Goal: Transaction & Acquisition: Purchase product/service

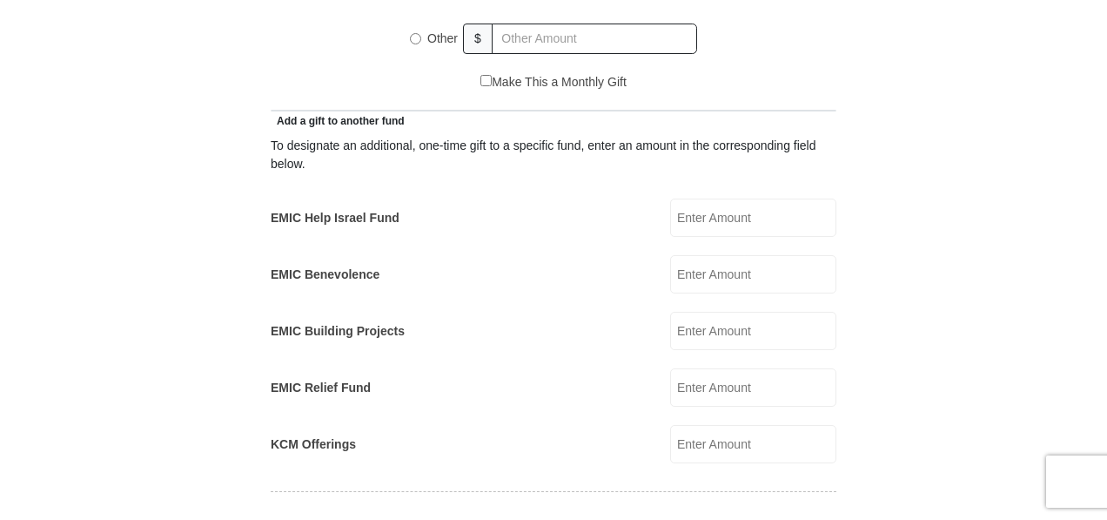
scroll to position [932, 0]
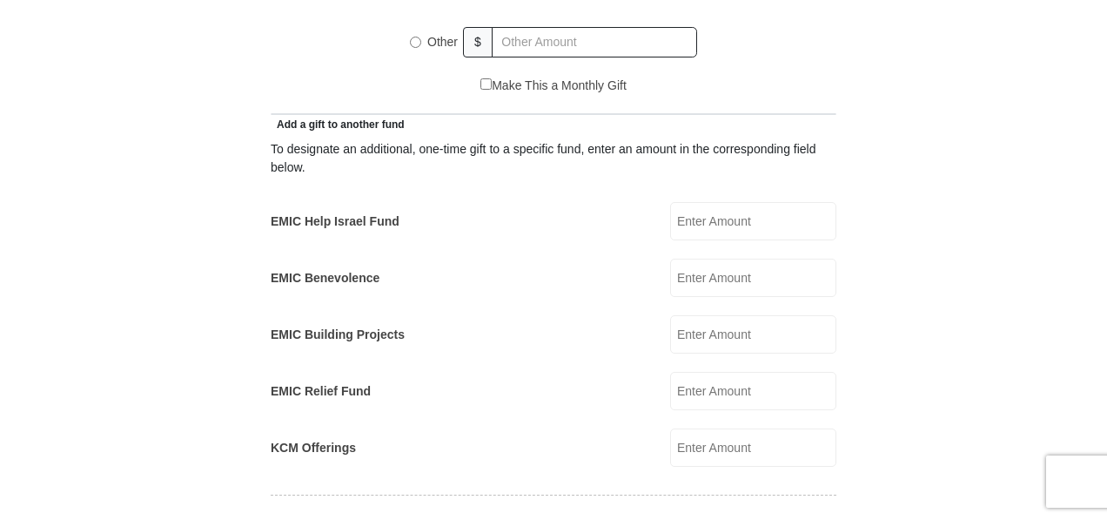
click at [736, 205] on input "EMIC Help Israel Fund" at bounding box center [753, 221] width 166 height 38
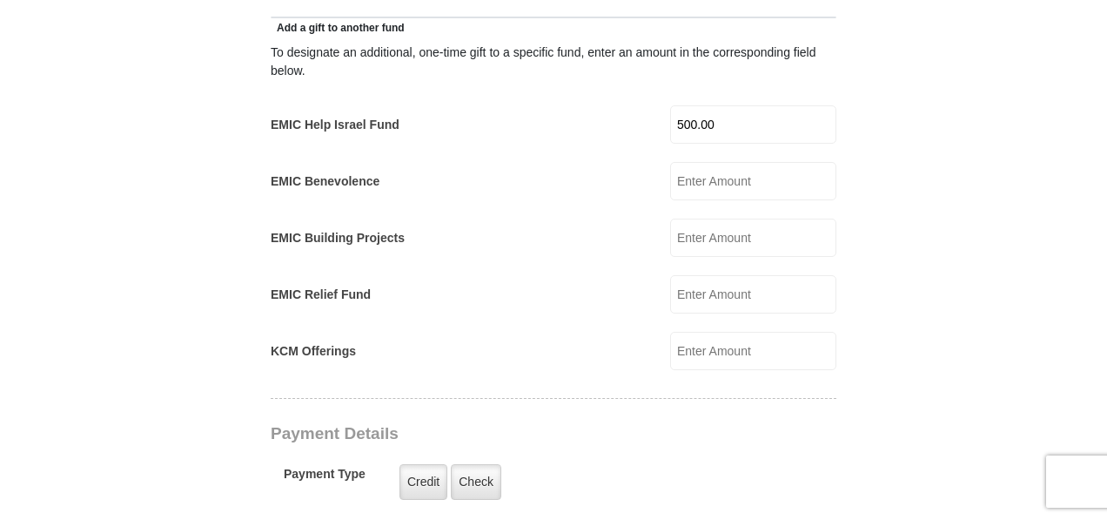
scroll to position [1040, 0]
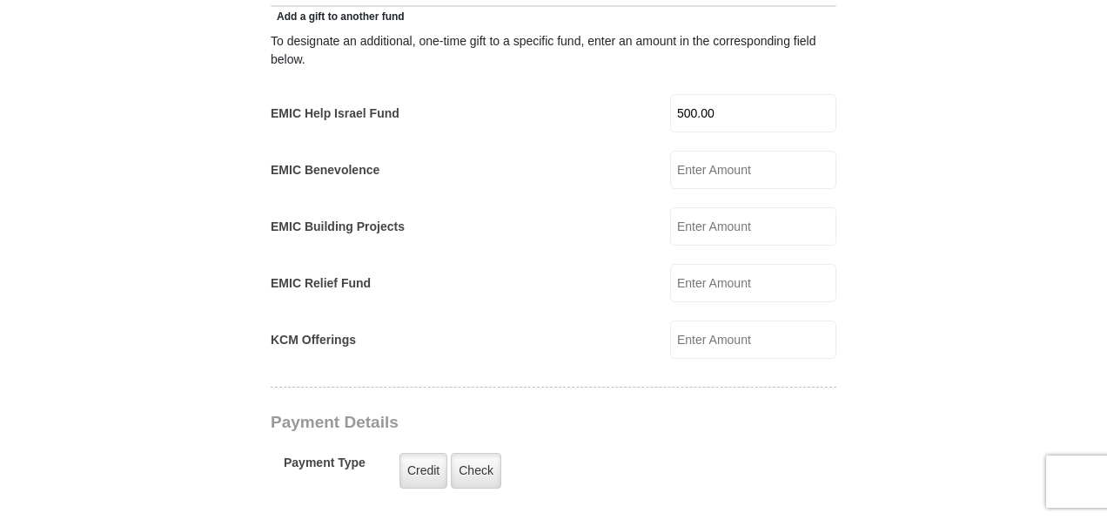
type input "500.00"
click at [736, 264] on input "EMIC Relief Fund" at bounding box center [753, 283] width 166 height 38
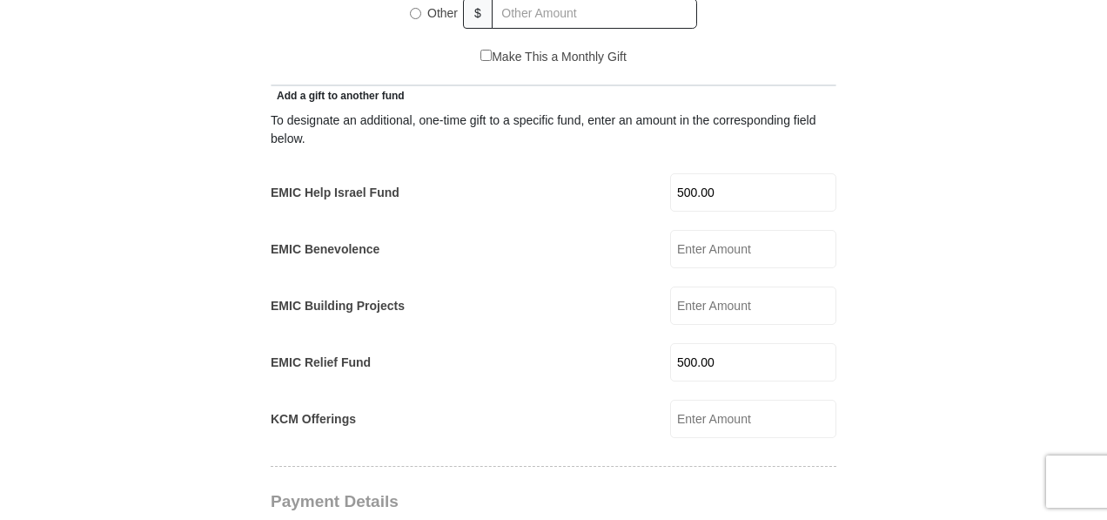
scroll to position [819, 0]
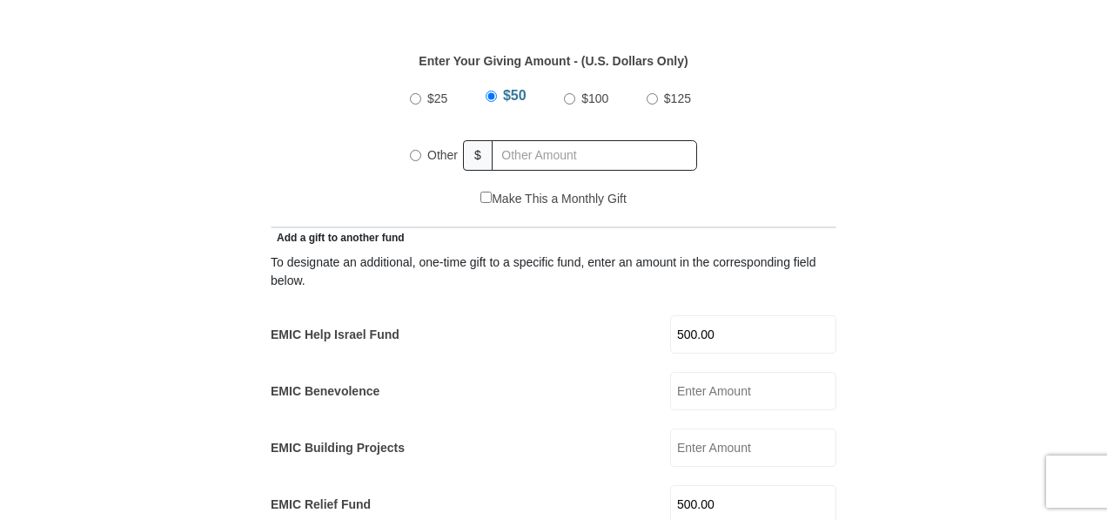
type input "500.00"
click at [420, 150] on input "Other" at bounding box center [415, 155] width 11 height 11
radio input "true"
drag, startPoint x: 1106, startPoint y: 182, endPoint x: 1109, endPoint y: 208, distance: 26.2
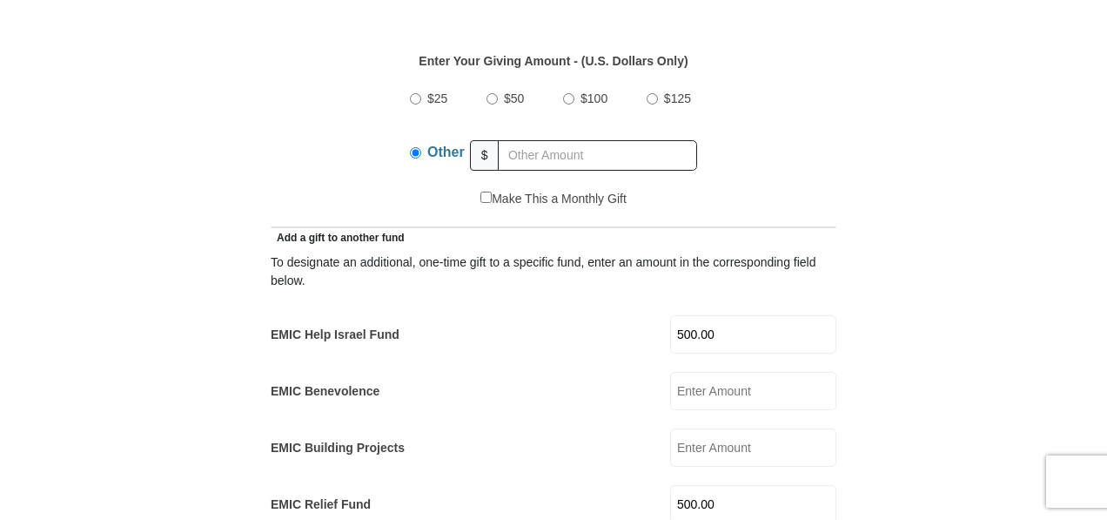
drag, startPoint x: 1109, startPoint y: 208, endPoint x: 1029, endPoint y: 282, distance: 109.0
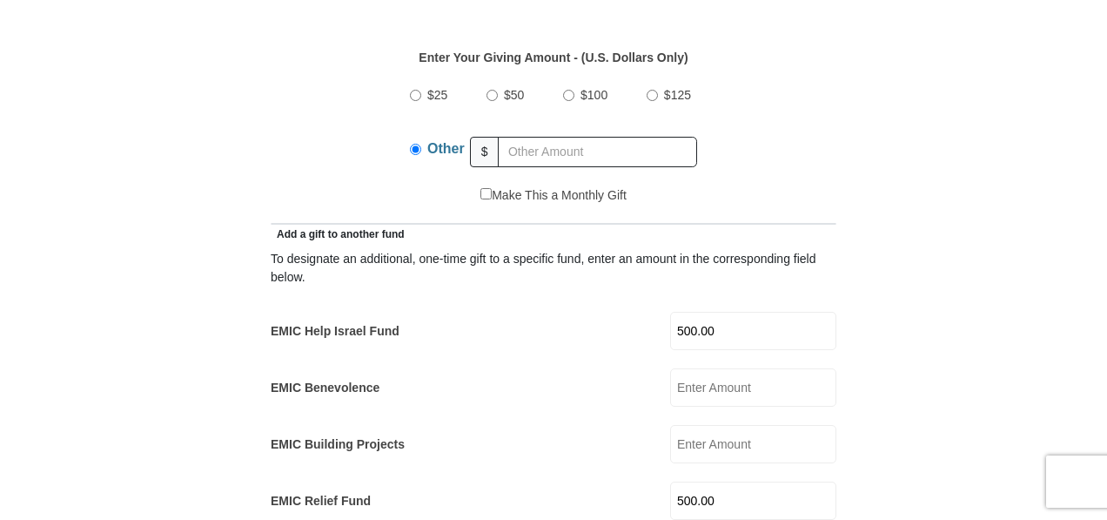
scroll to position [840, 0]
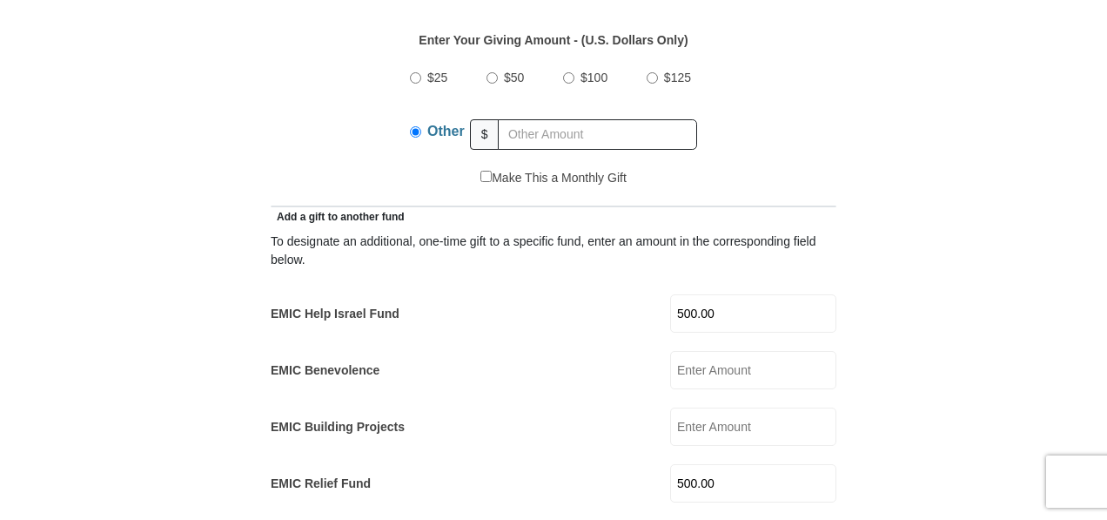
click at [733, 464] on input "500.00" at bounding box center [753, 483] width 166 height 38
type input "5"
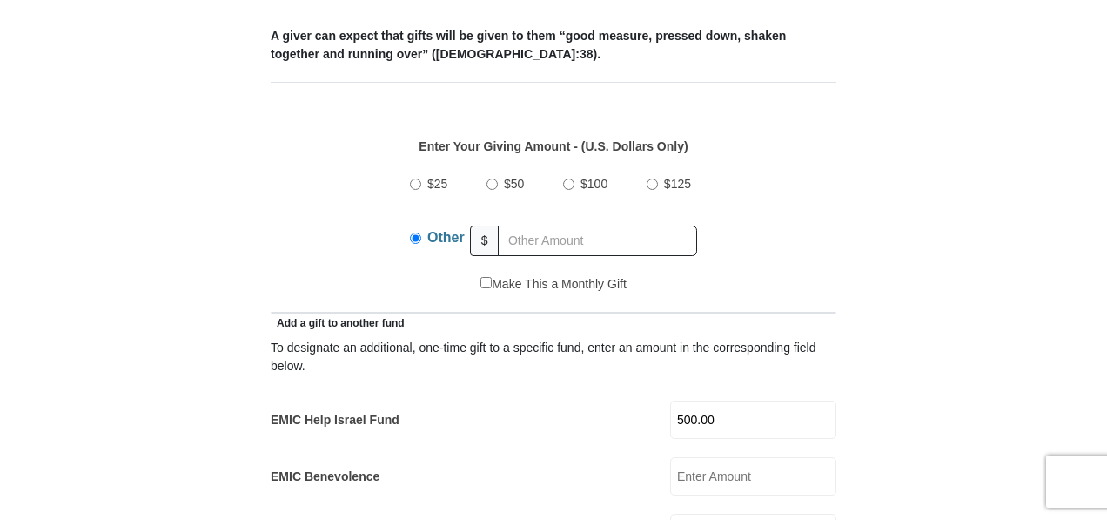
scroll to position [728, 0]
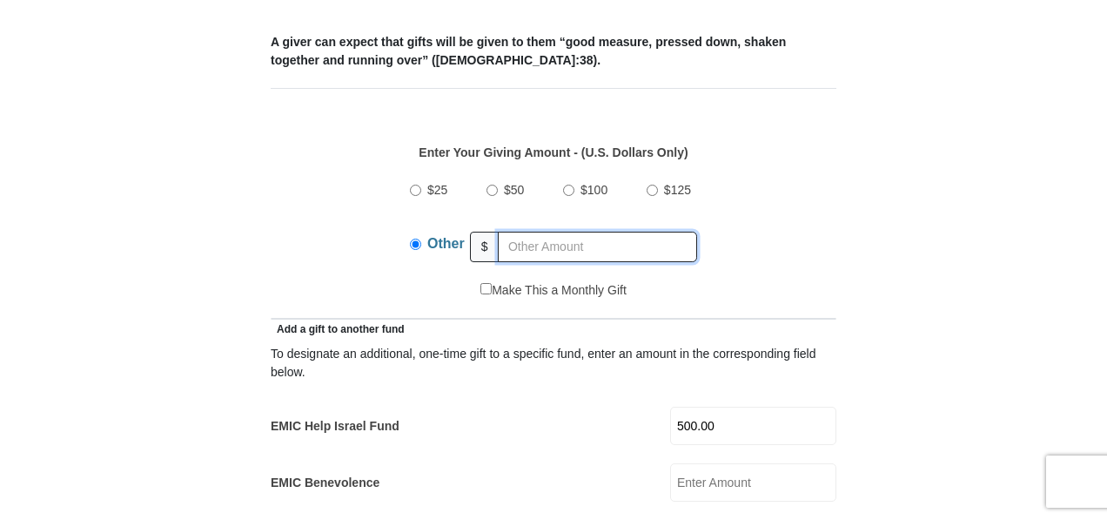
click at [552, 232] on input "text" at bounding box center [597, 247] width 199 height 30
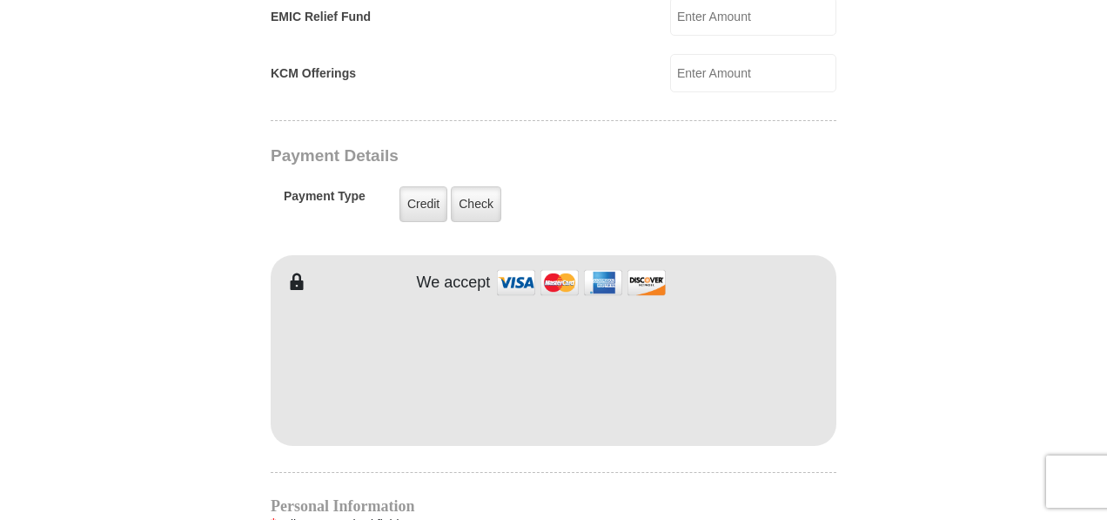
scroll to position [1314, 0]
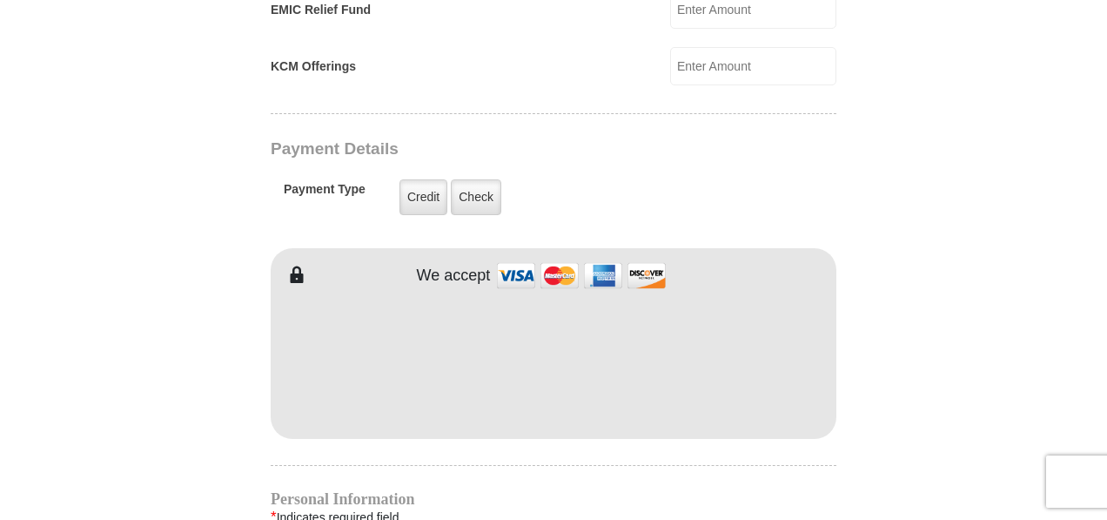
type input "500.00"
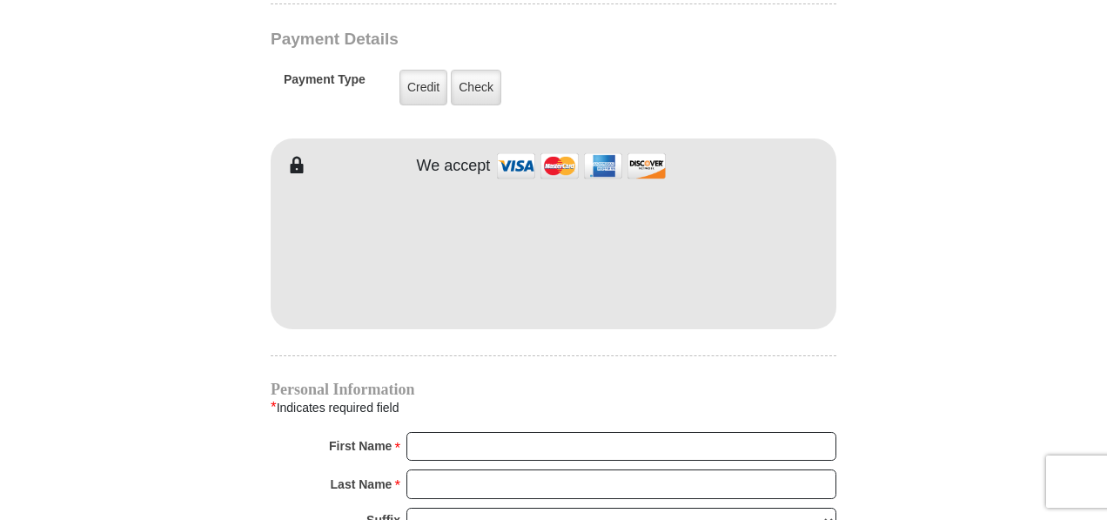
scroll to position [1415, 0]
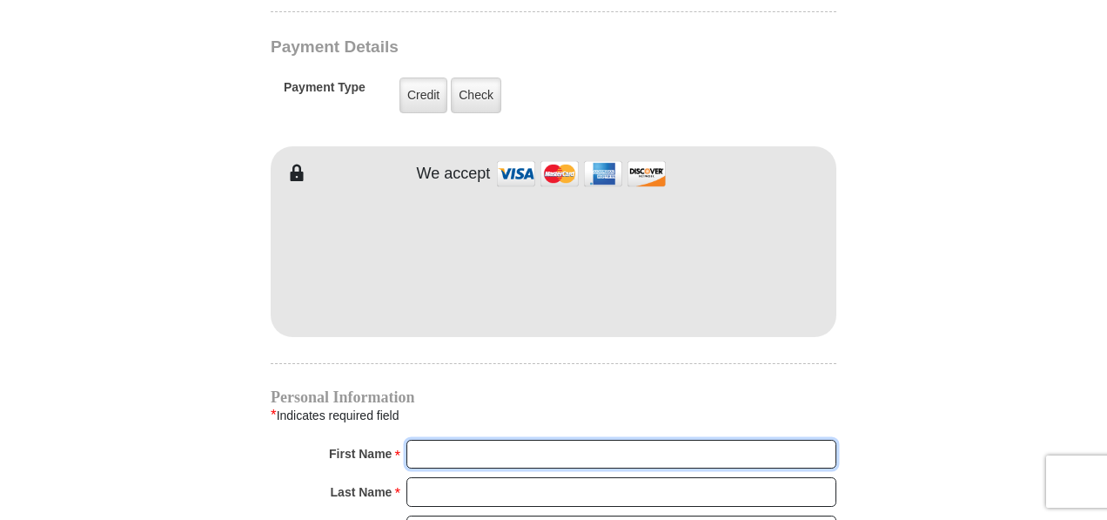
click at [491, 440] on input "First Name *" at bounding box center [622, 455] width 430 height 30
type input "Moriah"
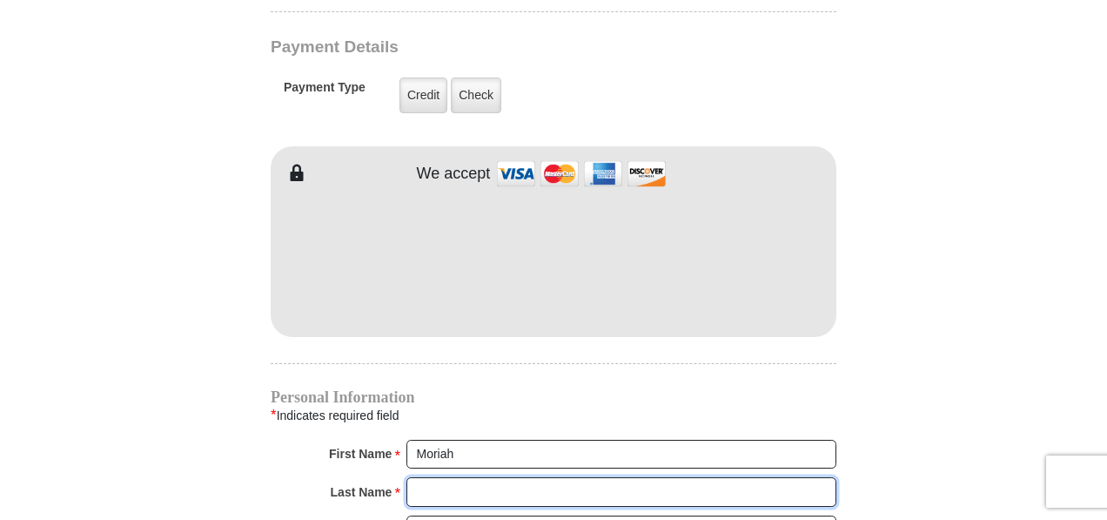
click at [472, 477] on input "Last Name *" at bounding box center [622, 492] width 430 height 30
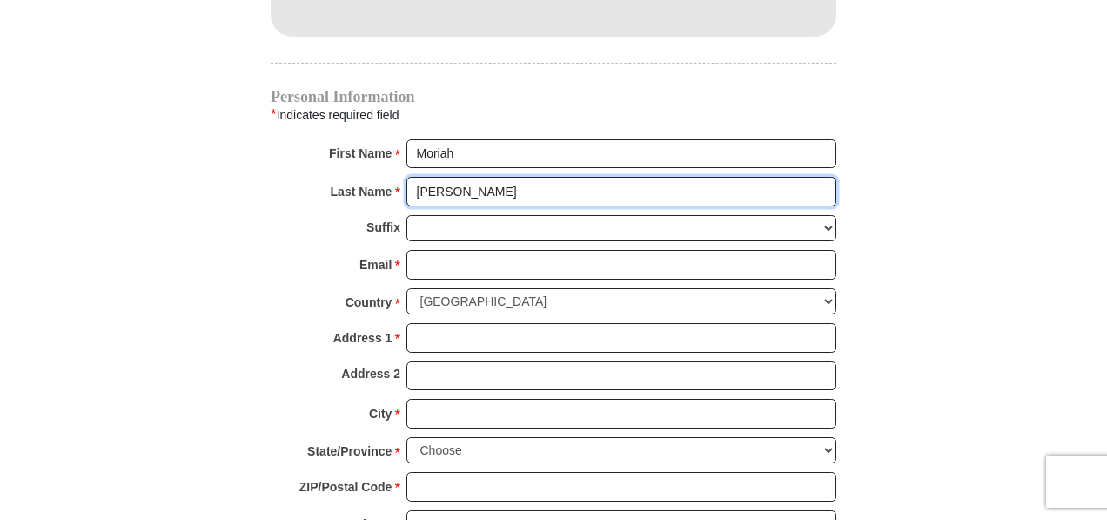
scroll to position [1719, 0]
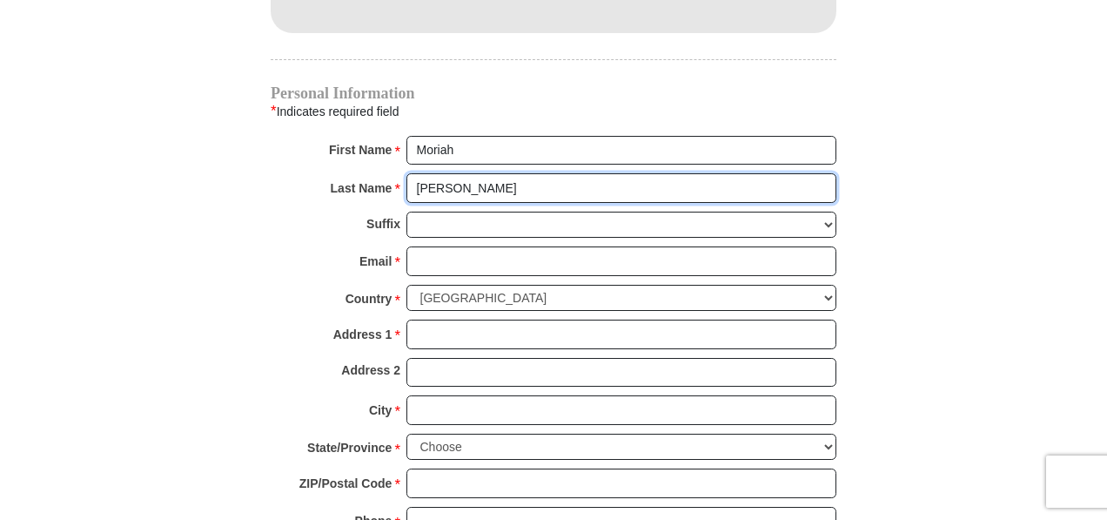
type input "Nash"
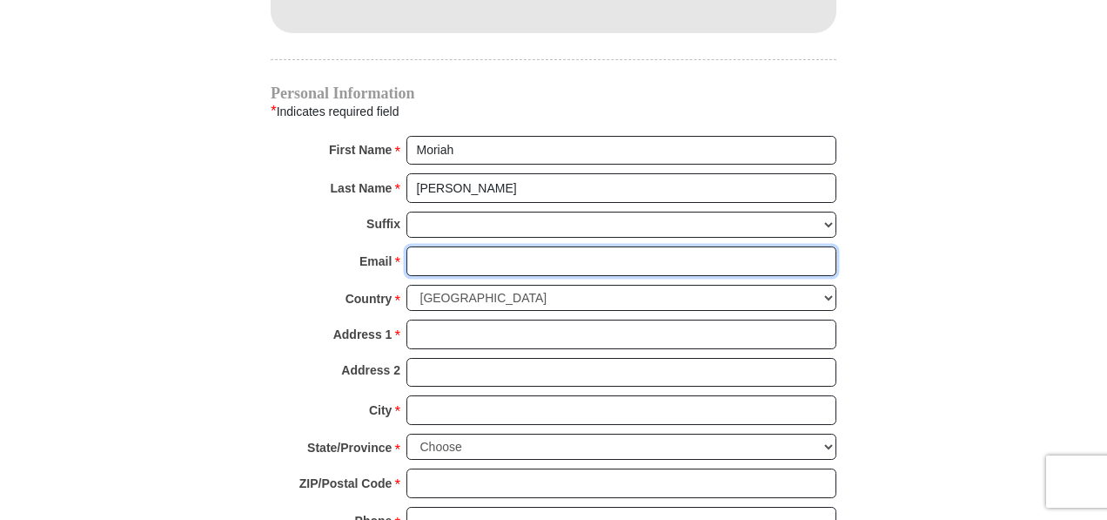
click at [429, 246] on input "Email *" at bounding box center [622, 261] width 430 height 30
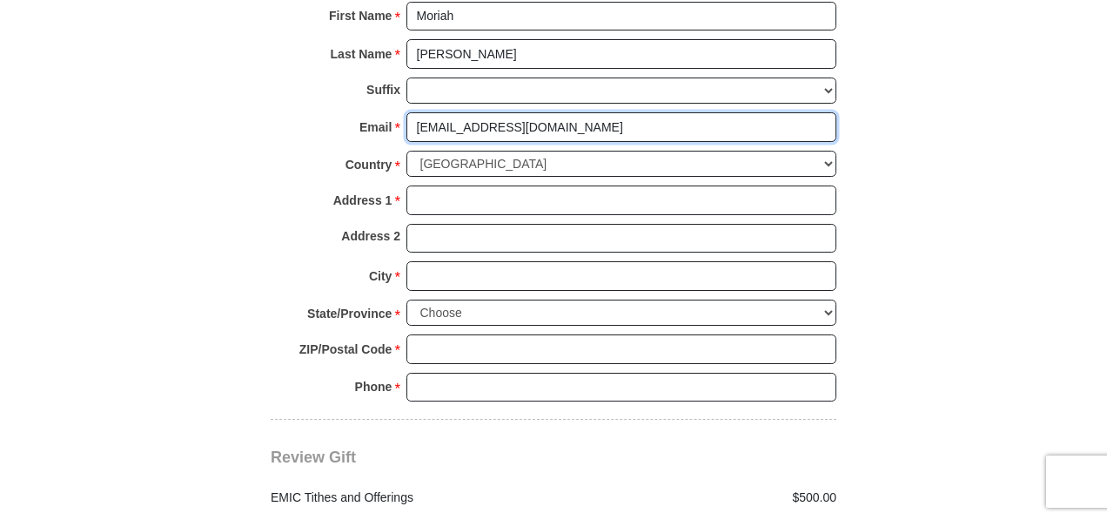
scroll to position [1854, 0]
type input "nashmc2023@gmail.com"
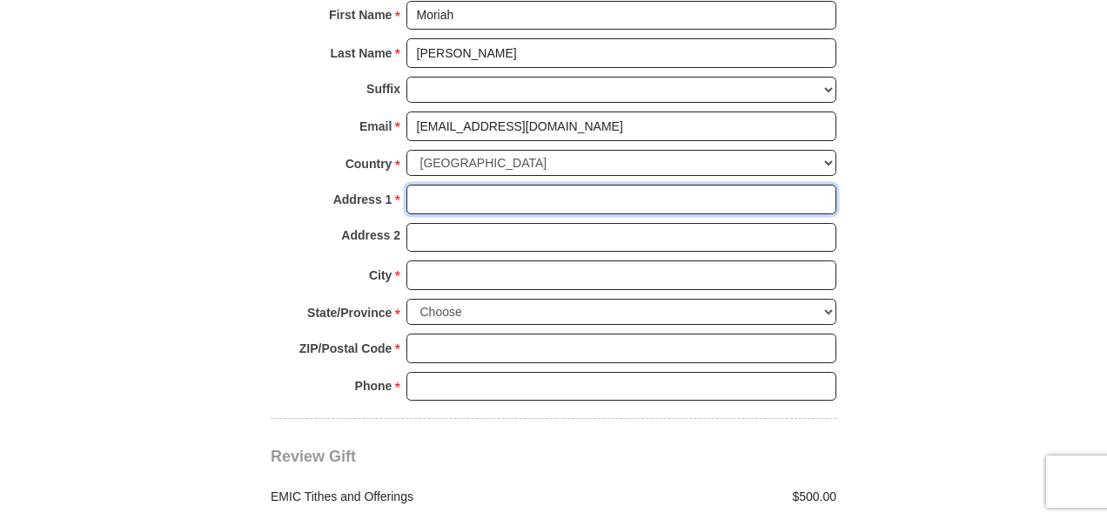
click at [432, 185] on input "Address 1 *" at bounding box center [622, 200] width 430 height 30
type input "29 Quinby Lane"
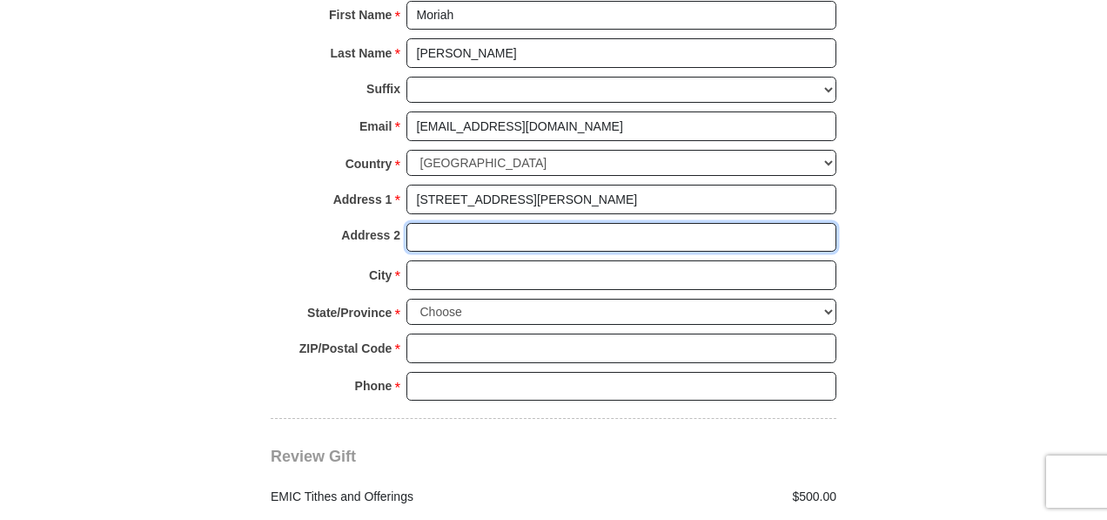
click at [420, 223] on input "Address 2" at bounding box center [622, 238] width 430 height 30
type input "Apt. A"
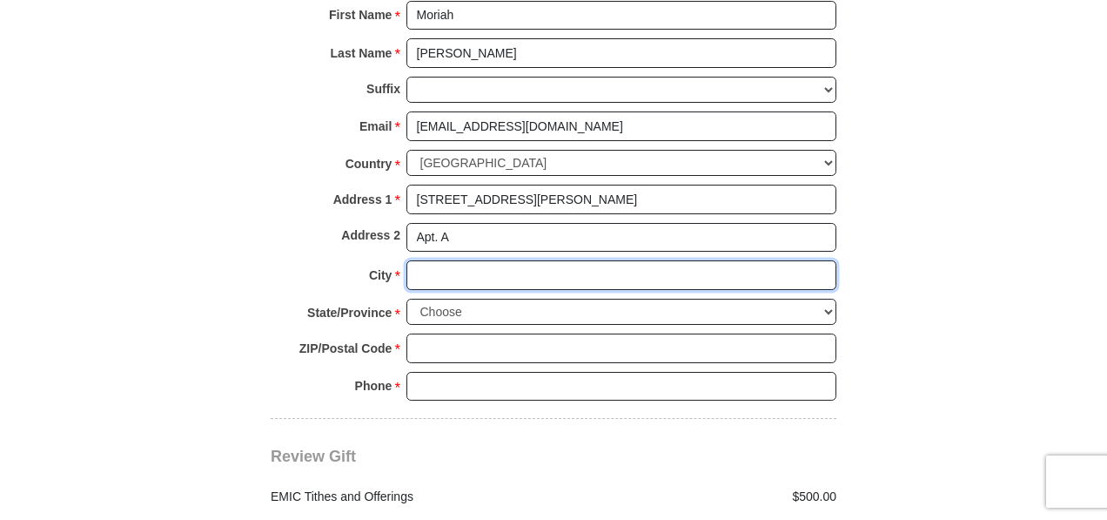
click at [420, 260] on input "City *" at bounding box center [622, 275] width 430 height 30
type input "Dayton"
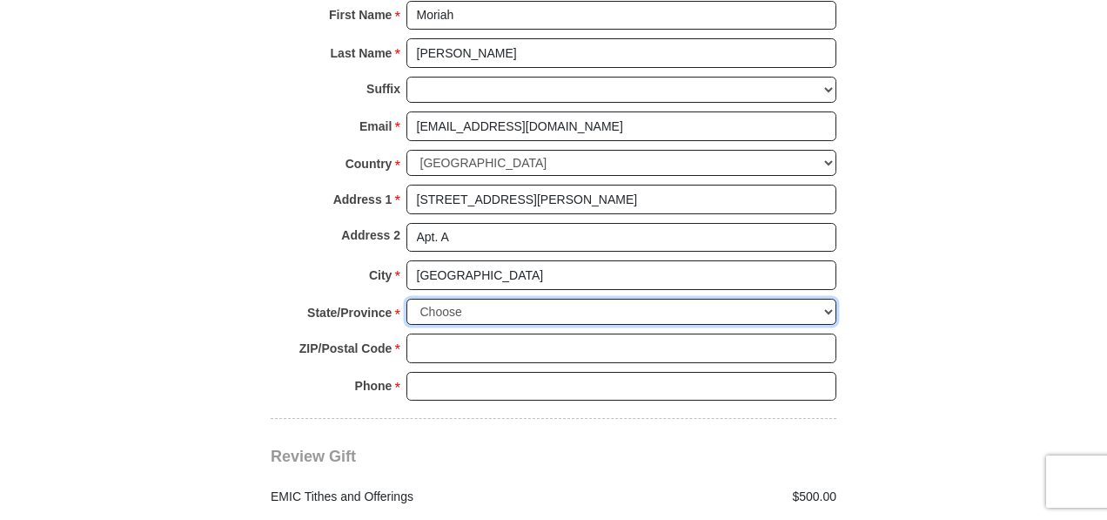
click at [765, 299] on select "Choose Alabama Alaska American Samoa Arizona Arkansas Armed Forces Americas Arm…" at bounding box center [622, 312] width 430 height 27
select select "OH"
click at [407, 299] on select "Choose Alabama Alaska American Samoa Arizona Arkansas Armed Forces Americas Arm…" at bounding box center [622, 312] width 430 height 27
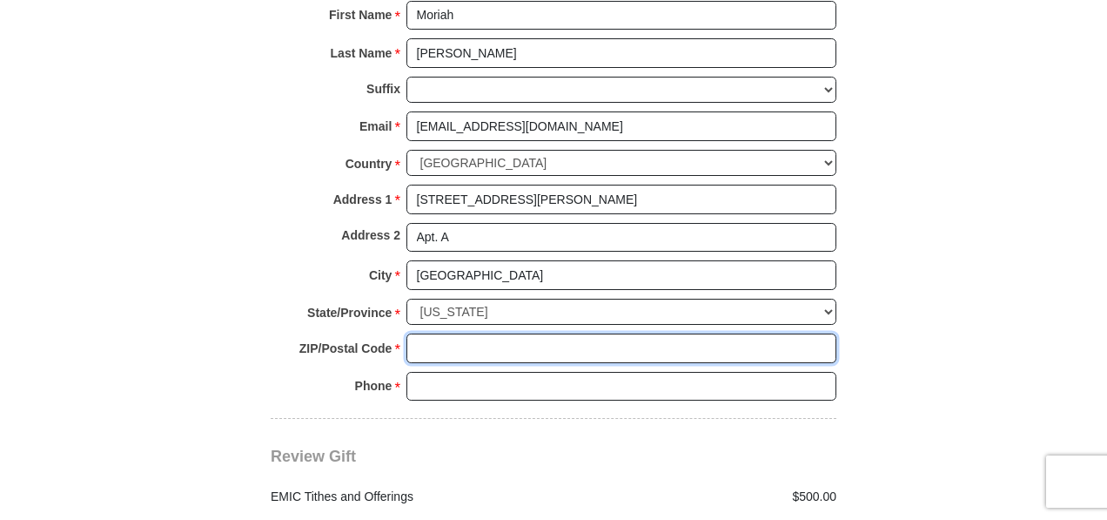
click at [465, 333] on input "ZIP/Postal Code *" at bounding box center [622, 348] width 430 height 30
type input "45432"
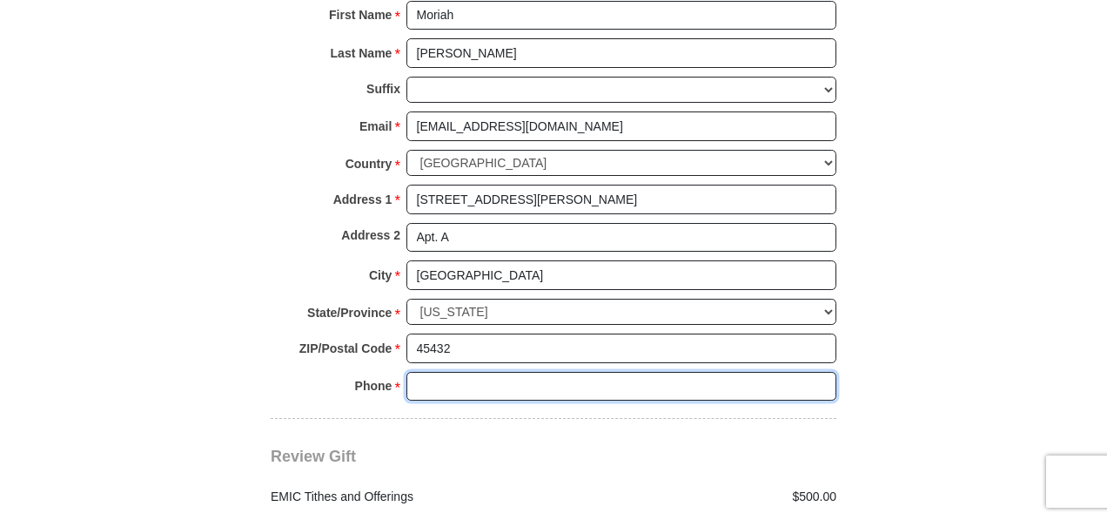
click at [462, 372] on input "Phone * *" at bounding box center [622, 387] width 430 height 30
type input "9374699560"
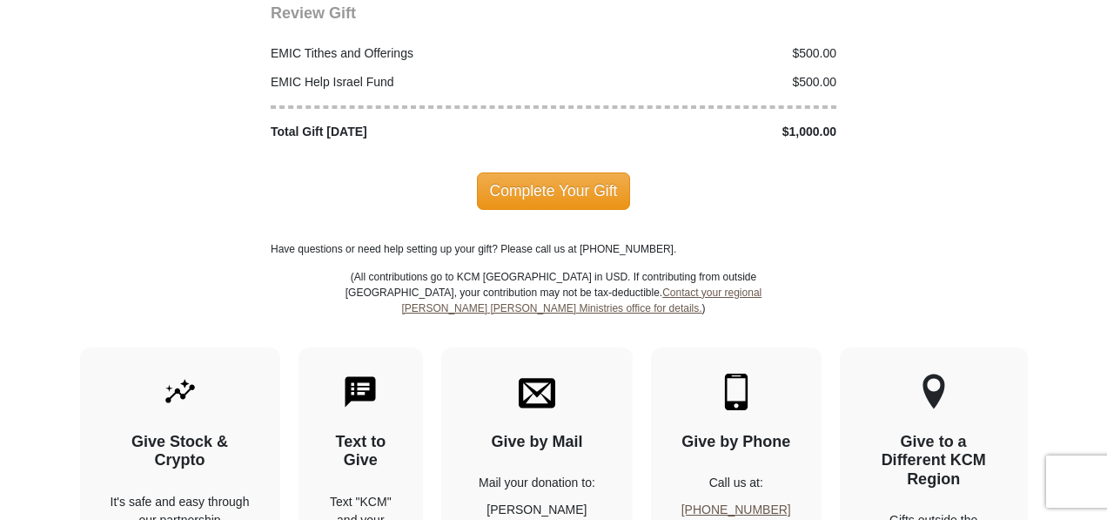
scroll to position [2147, 0]
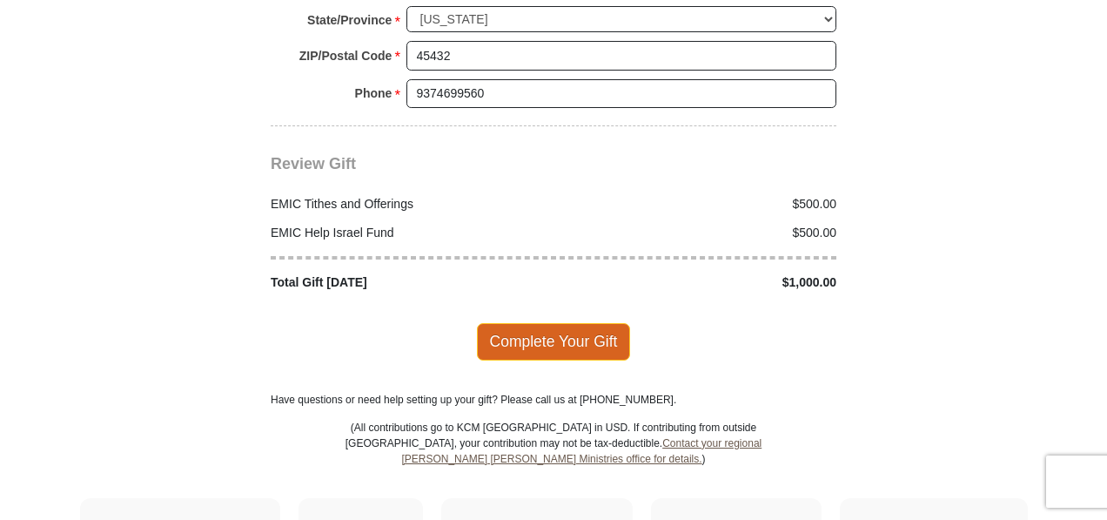
click at [553, 323] on span "Complete Your Gift" at bounding box center [554, 341] width 154 height 37
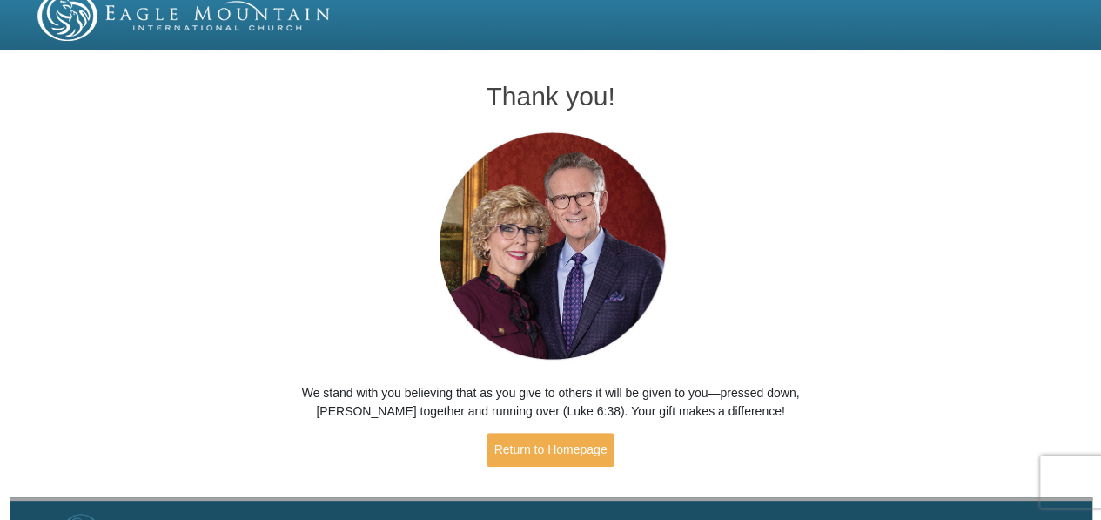
scroll to position [10, 0]
